Goal: Task Accomplishment & Management: Use online tool/utility

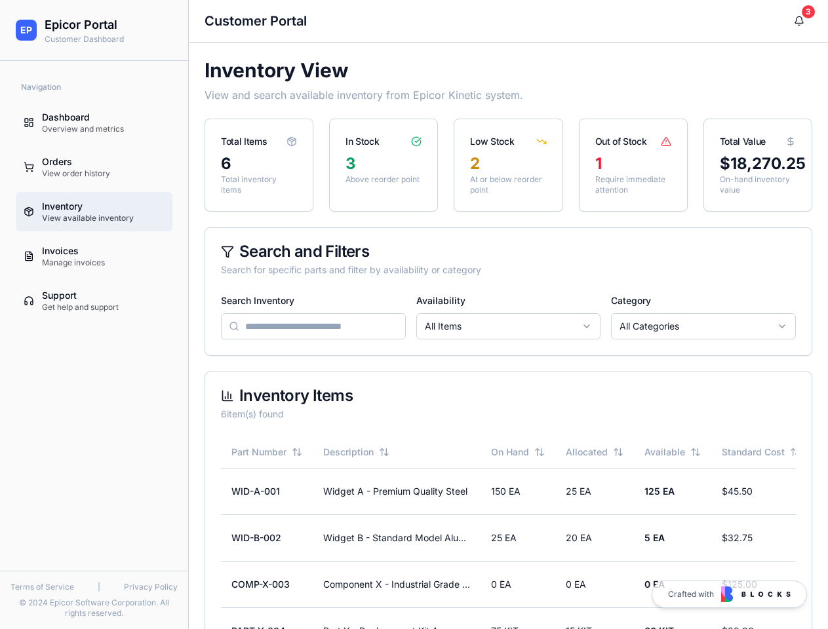
click at [414, 315] on div "Search Inventory Availability All Items Category All Categories" at bounding box center [508, 315] width 575 height 47
click at [509, 327] on html "EP Epicor Portal Customer Dashboard Navigation Dashboard Overview and metrics O…" at bounding box center [414, 390] width 828 height 780
click at [704, 327] on html "EP Epicor Portal Customer Dashboard Navigation Dashboard Overview and metrics O…" at bounding box center [414, 390] width 828 height 780
click at [267, 452] on button "Part Number" at bounding box center [266, 452] width 71 height 13
click at [356, 452] on button "Description" at bounding box center [356, 452] width 66 height 13
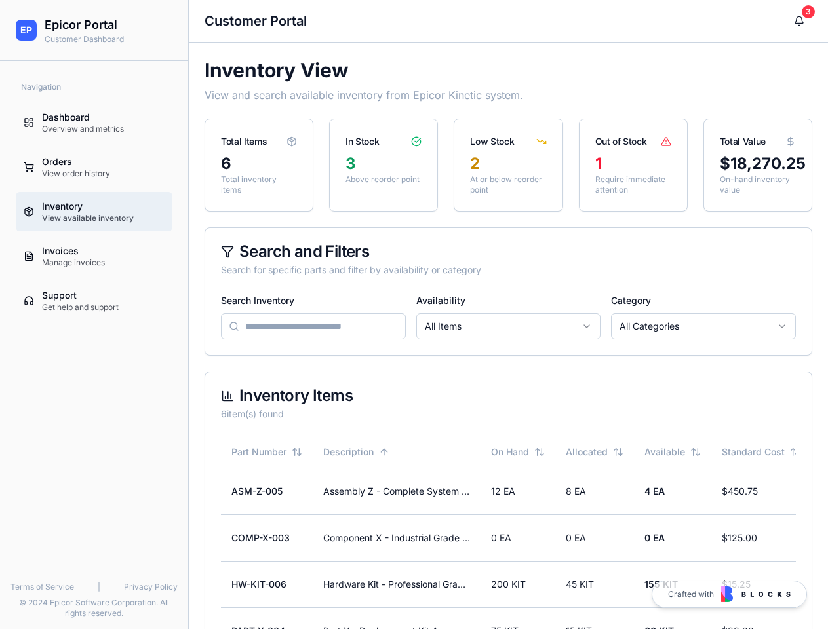
click at [518, 452] on button "On Hand" at bounding box center [518, 452] width 54 height 13
click at [595, 452] on button "Allocated" at bounding box center [595, 452] width 58 height 13
click at [673, 452] on button "Available" at bounding box center [673, 452] width 56 height 13
click at [761, 452] on button "Standard Cost" at bounding box center [761, 452] width 79 height 13
